Goal: Information Seeking & Learning: Check status

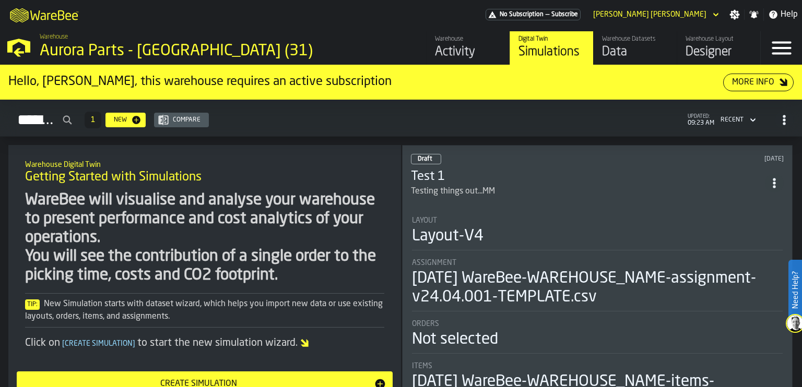
click at [443, 44] on div "Activity" at bounding box center [468, 52] width 66 height 17
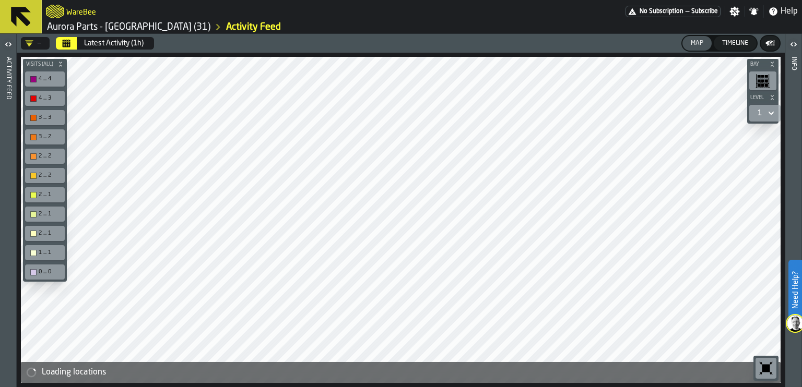
click at [10, 39] on icon "button-toggle-Open" at bounding box center [8, 44] width 13 height 13
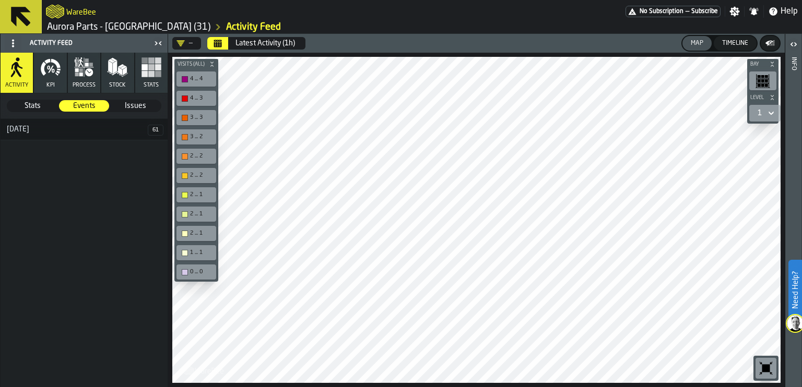
click at [51, 73] on icon "button" at bounding box center [50, 67] width 21 height 21
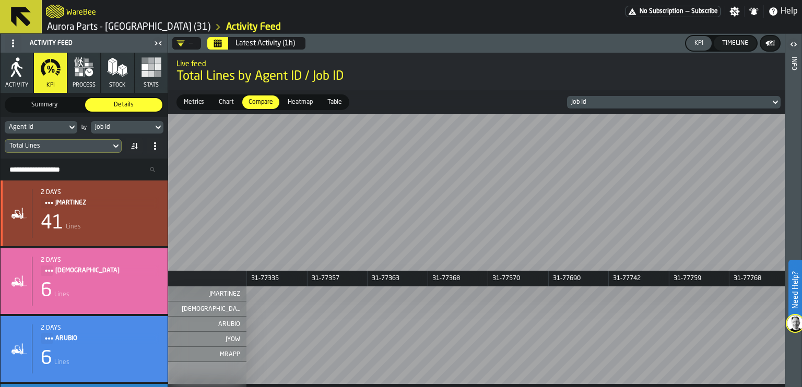
click at [85, 222] on div "41 Lines" at bounding box center [100, 223] width 118 height 21
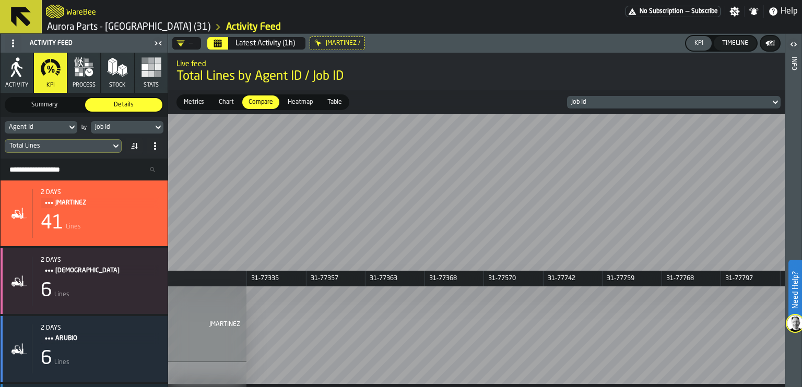
click at [192, 100] on span "Metrics" at bounding box center [194, 102] width 29 height 9
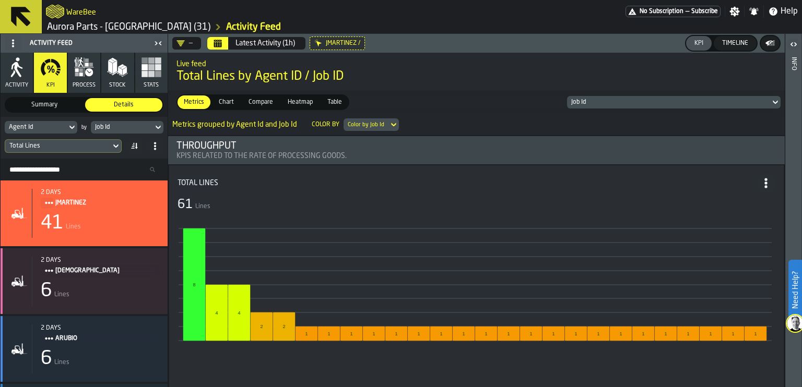
click at [294, 96] on div "Heatmap" at bounding box center [300, 103] width 38 height 14
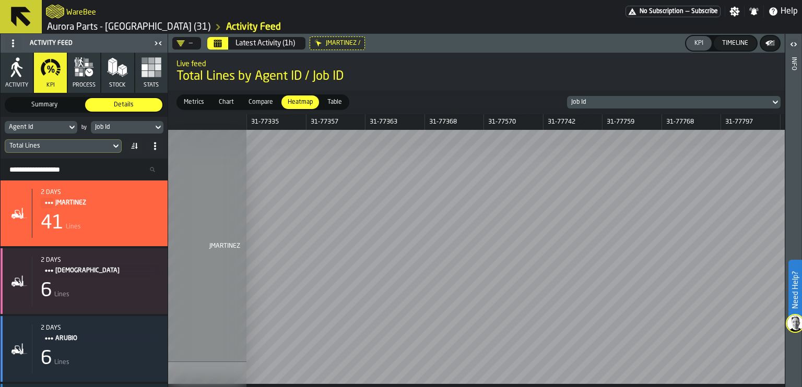
click at [86, 69] on icon "button" at bounding box center [84, 67] width 21 height 21
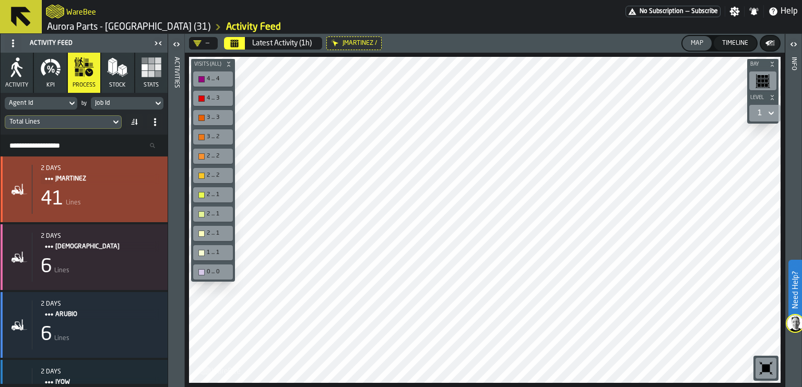
click at [87, 179] on span "JMARTINEZ" at bounding box center [103, 178] width 96 height 11
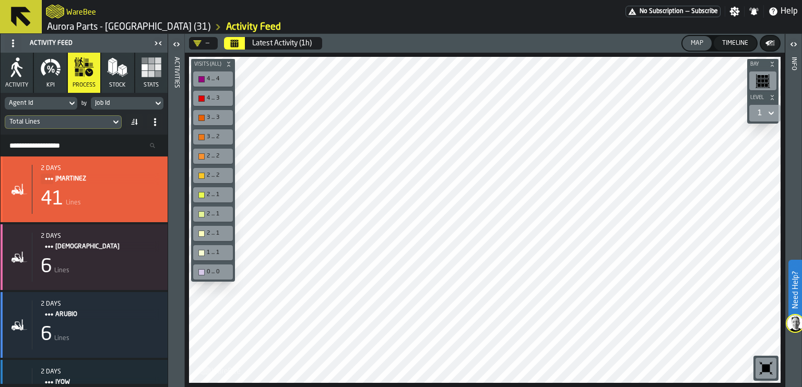
click at [91, 189] on div "41 Lines" at bounding box center [100, 199] width 118 height 21
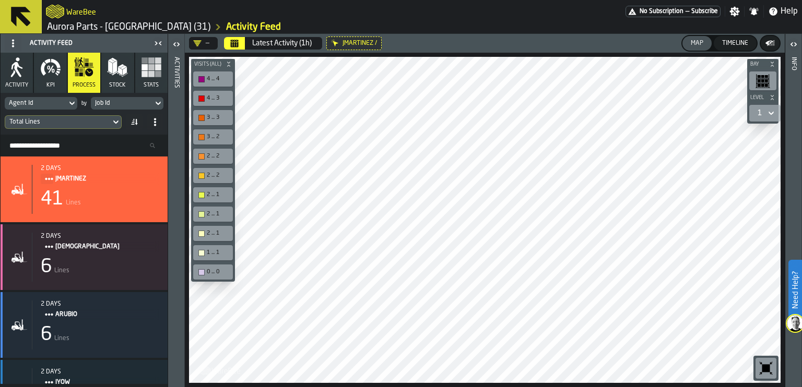
click at [213, 82] on div "4 ... 4" at bounding box center [218, 79] width 23 height 7
click at [203, 81] on div "button-toolbar-undefined" at bounding box center [201, 79] width 6 height 6
click at [70, 102] on icon at bounding box center [71, 104] width 5 height 4
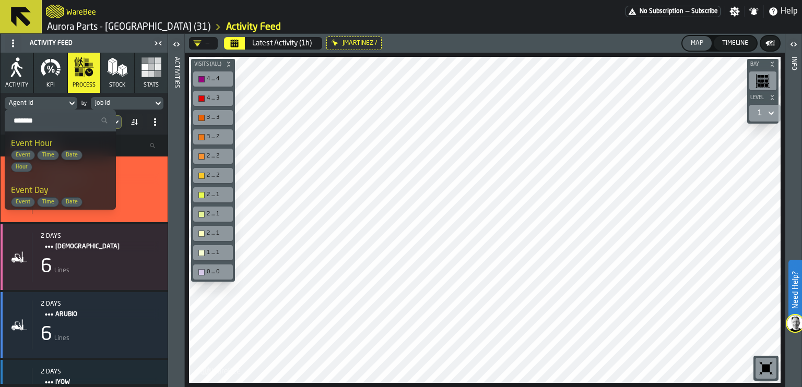
click at [267, 45] on div "Latest Activity (1h)" at bounding box center [282, 43] width 60 height 8
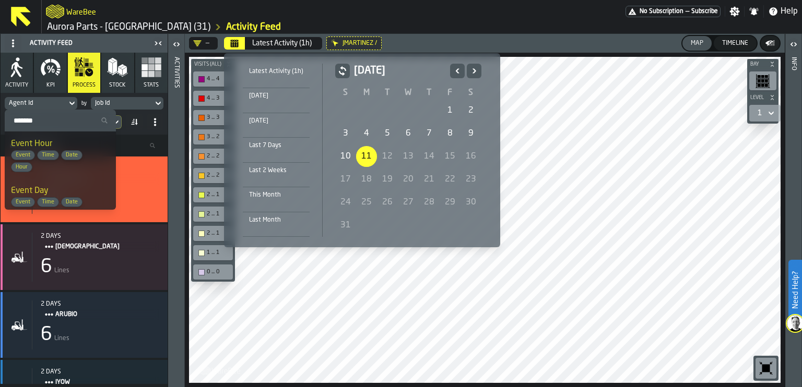
click at [278, 119] on div "[DATE]" at bounding box center [276, 120] width 67 height 11
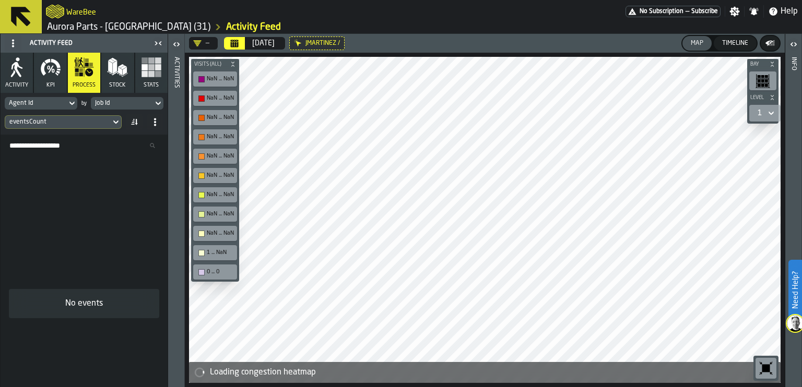
click at [209, 41] on div "—" at bounding box center [201, 43] width 25 height 13
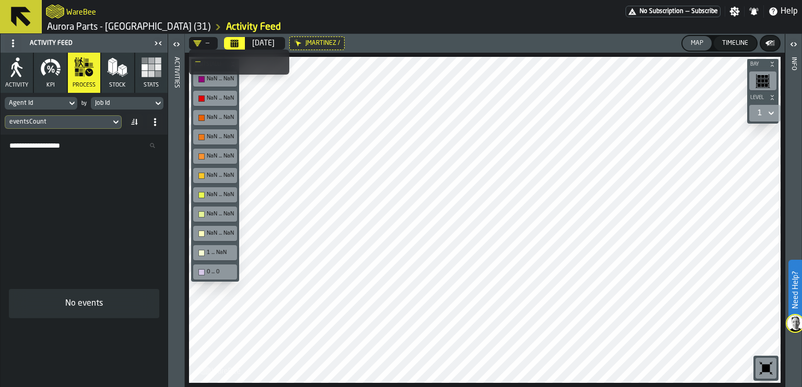
click at [256, 42] on div "[DATE]" at bounding box center [263, 43] width 22 height 8
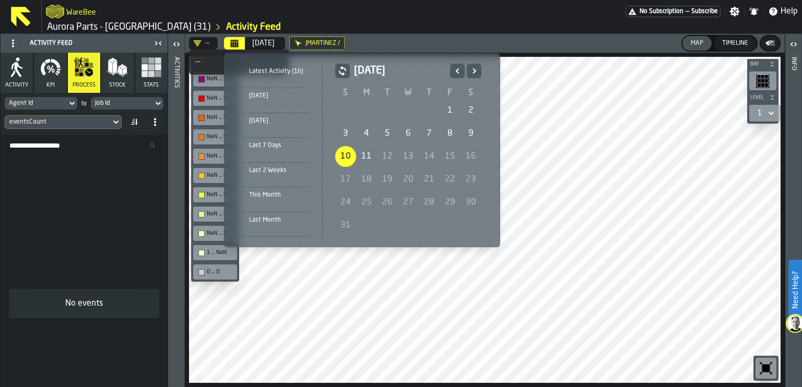
click at [276, 96] on div "[DATE]" at bounding box center [276, 95] width 67 height 11
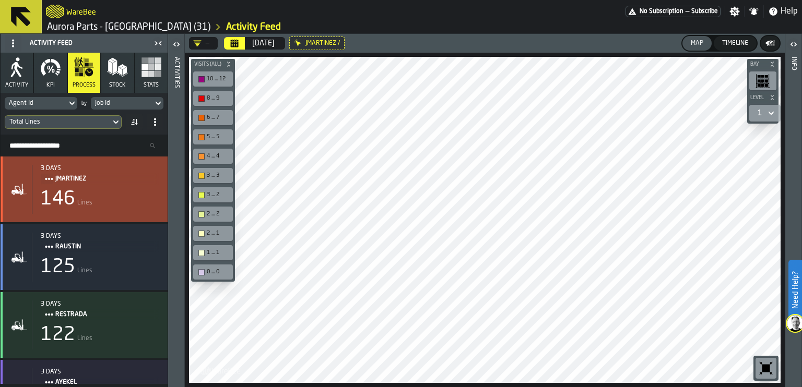
click at [127, 203] on div "146 Lines" at bounding box center [100, 199] width 118 height 21
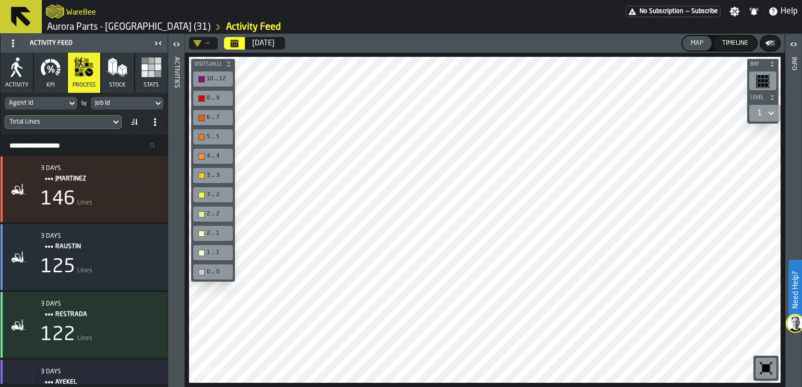
click at [741, 46] on div "Timeline" at bounding box center [735, 43] width 34 height 7
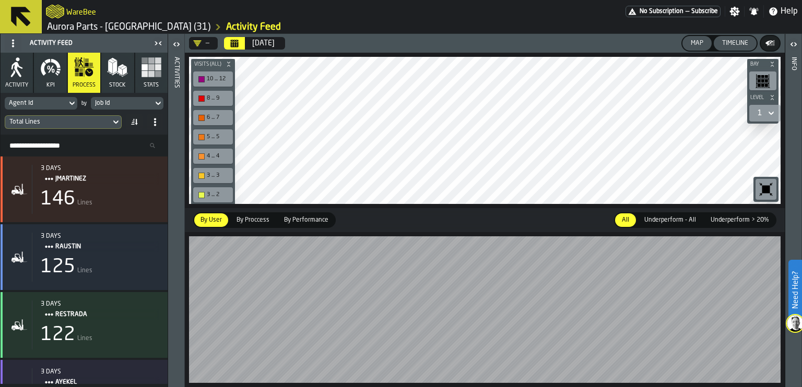
click at [722, 47] on button "Timeline" at bounding box center [735, 43] width 43 height 15
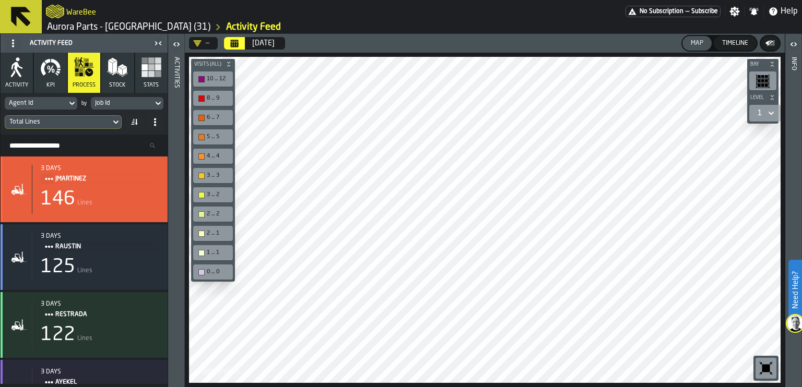
click at [119, 193] on div "146 Lines" at bounding box center [100, 199] width 118 height 21
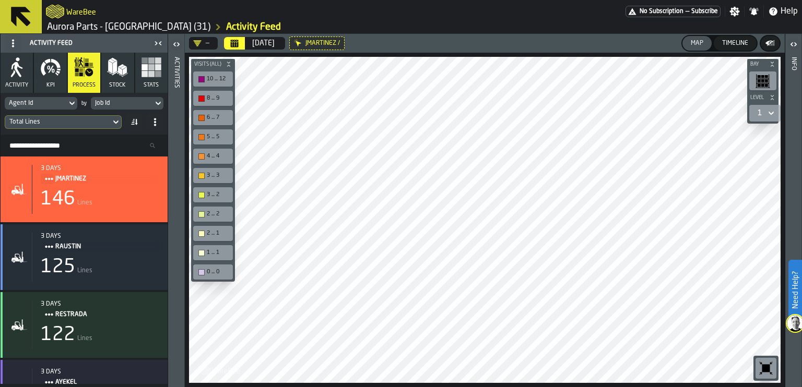
click at [19, 67] on icon "button" at bounding box center [16, 69] width 11 height 15
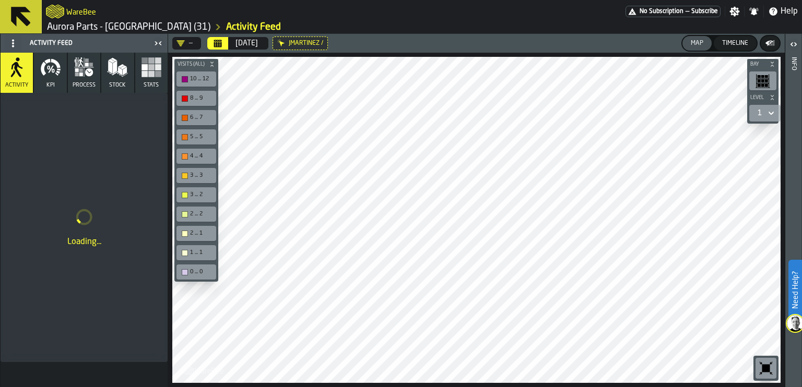
click at [12, 43] on circle at bounding box center [13, 43] width 2 height 2
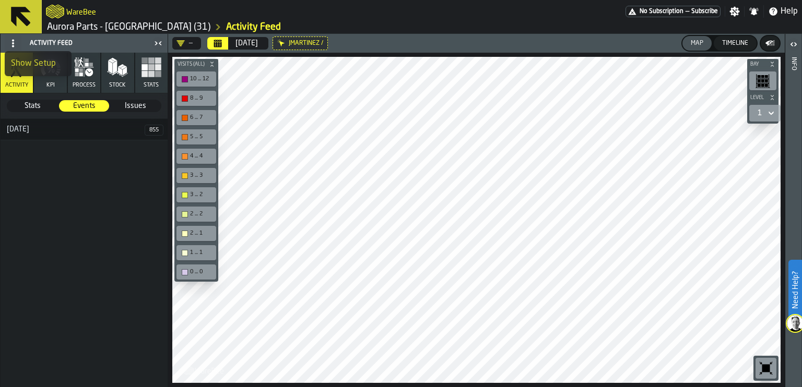
click at [78, 128] on div "[DATE]" at bounding box center [73, 129] width 144 height 8
click at [152, 129] on span "855" at bounding box center [154, 130] width 19 height 11
click at [84, 67] on icon "button" at bounding box center [84, 67] width 19 height 19
